Goal: Information Seeking & Learning: Learn about a topic

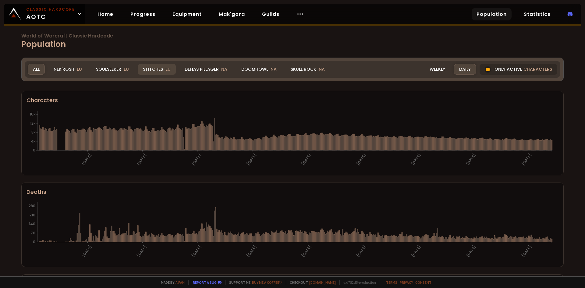
click at [155, 71] on div "Stitches EU" at bounding box center [157, 69] width 38 height 11
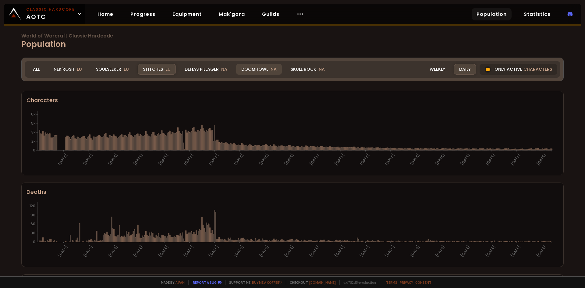
click at [257, 72] on div "Doomhowl NA" at bounding box center [259, 69] width 46 height 11
click at [70, 71] on div "Nek'Rosh EU" at bounding box center [67, 69] width 39 height 11
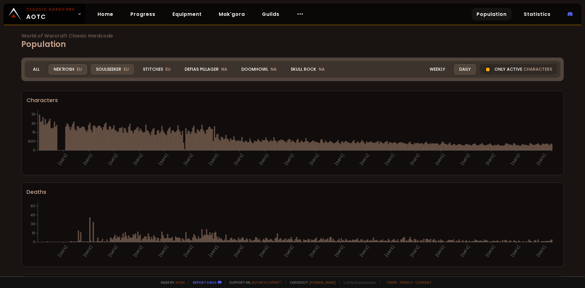
click at [124, 70] on span "EU" at bounding box center [126, 69] width 5 height 6
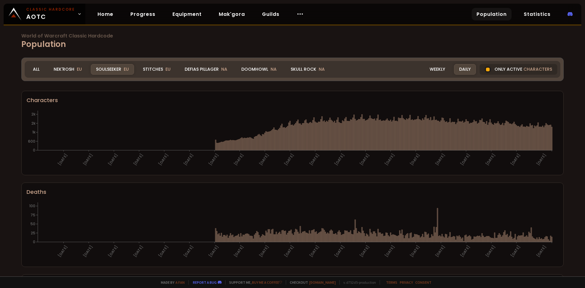
click at [109, 72] on div "Soulseeker EU" at bounding box center [112, 69] width 43 height 11
click at [532, 70] on span "characters" at bounding box center [538, 69] width 29 height 6
click at [501, 66] on div "Only active characters" at bounding box center [519, 69] width 78 height 11
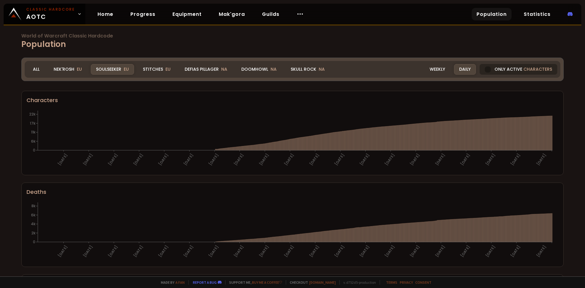
click at [485, 69] on div at bounding box center [488, 69] width 6 height 6
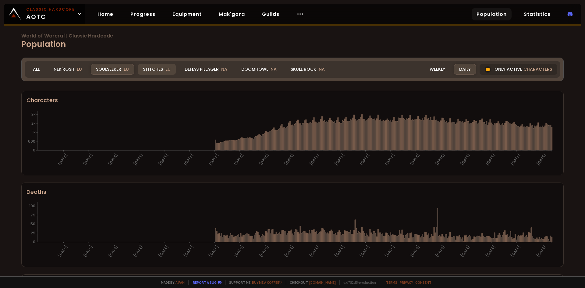
click at [162, 73] on div "Stitches EU" at bounding box center [157, 69] width 38 height 11
